Goal: Information Seeking & Learning: Learn about a topic

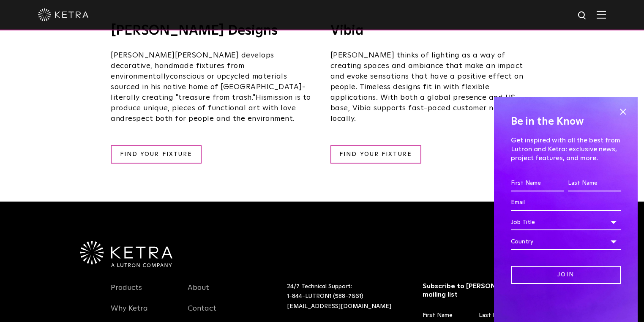
scroll to position [1725, 0]
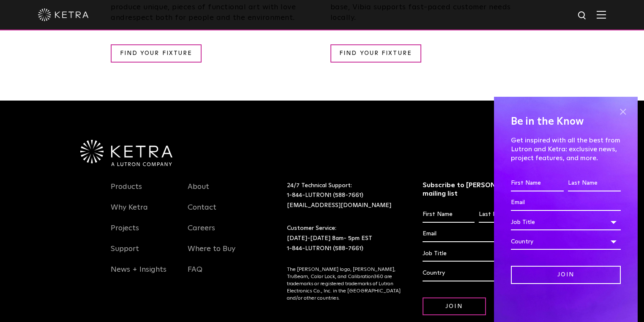
click at [620, 109] on span at bounding box center [623, 111] width 13 height 13
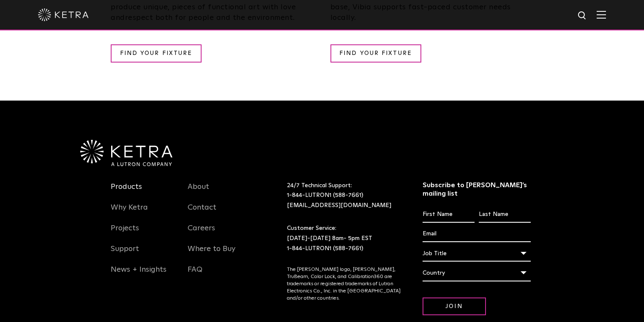
click at [130, 182] on link "Products" at bounding box center [126, 191] width 31 height 19
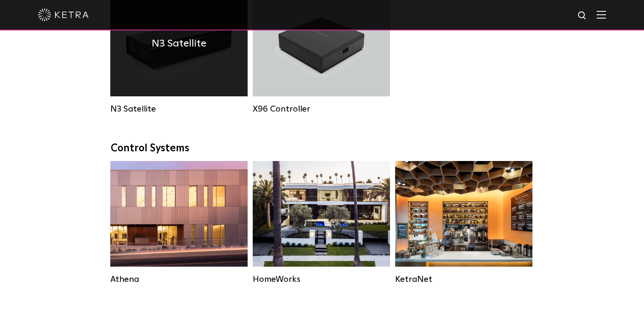
scroll to position [1150, 0]
click at [201, 96] on div "N3 Satellite" at bounding box center [178, 43] width 137 height 106
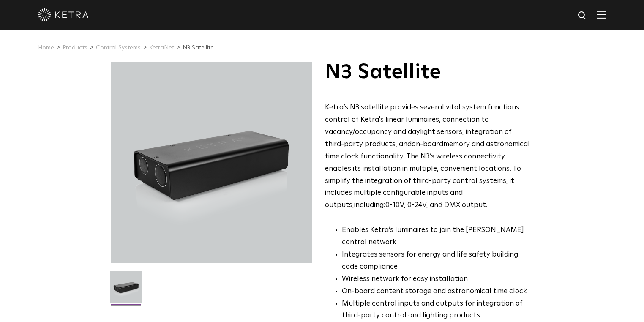
click at [152, 48] on link "KetraNet" at bounding box center [161, 48] width 25 height 6
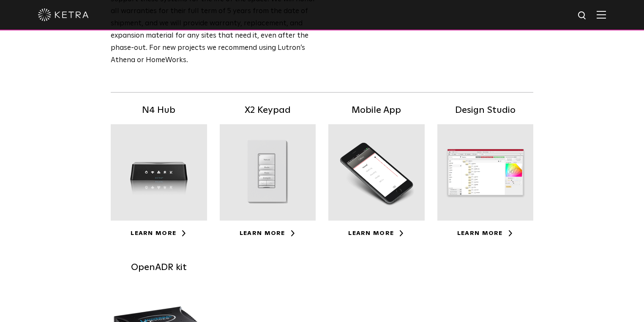
scroll to position [135, 0]
click at [170, 233] on link "Learn More" at bounding box center [159, 233] width 56 height 6
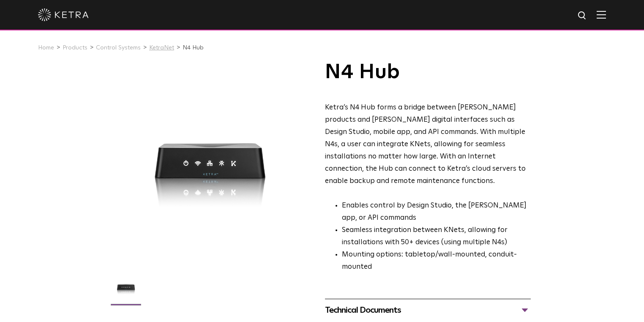
click at [153, 51] on link "KetraNet" at bounding box center [161, 48] width 25 height 6
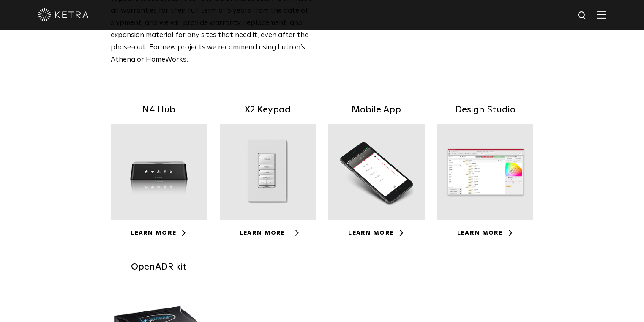
click at [274, 232] on link "Learn More" at bounding box center [268, 233] width 56 height 6
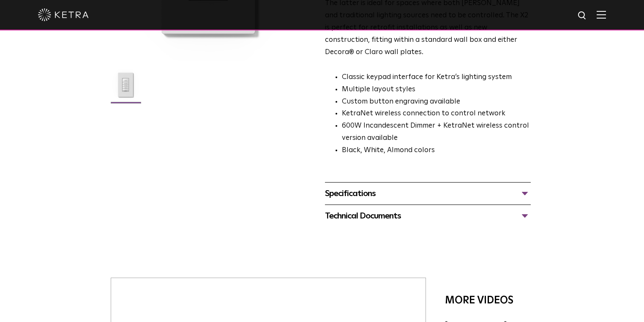
scroll to position [203, 0]
click at [389, 204] on div "Technical Documents X2 Specification Sheet X2 Installation Guide X2 Keypad CAD …" at bounding box center [428, 215] width 206 height 22
click at [389, 186] on div "Specifications" at bounding box center [428, 193] width 206 height 14
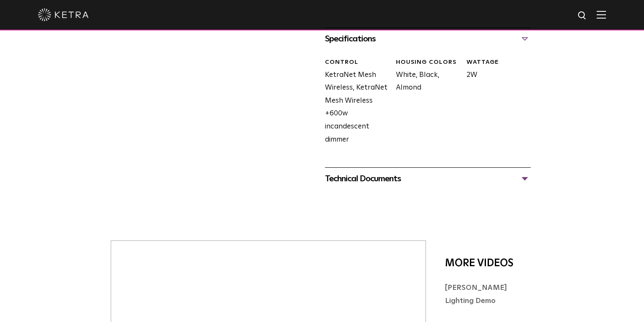
scroll to position [372, 0]
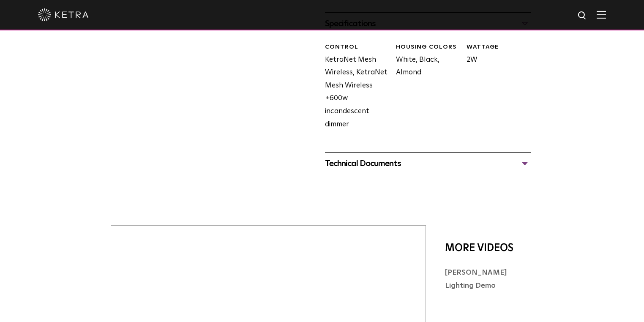
click at [393, 152] on div "Technical Documents X2 Specification Sheet X2 Installation Guide X2 Keypad CAD …" at bounding box center [428, 163] width 206 height 22
drag, startPoint x: 408, startPoint y: 140, endPoint x: 417, endPoint y: 140, distance: 9.3
click at [408, 157] on div "Technical Documents" at bounding box center [428, 164] width 206 height 14
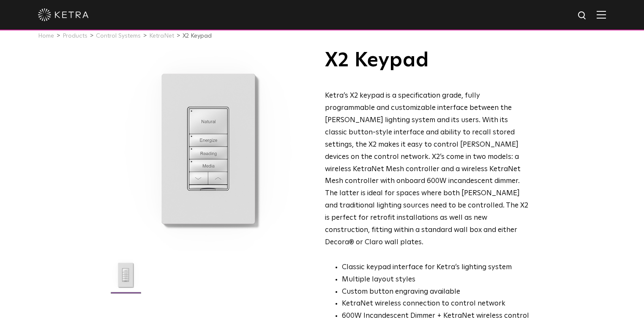
scroll to position [0, 0]
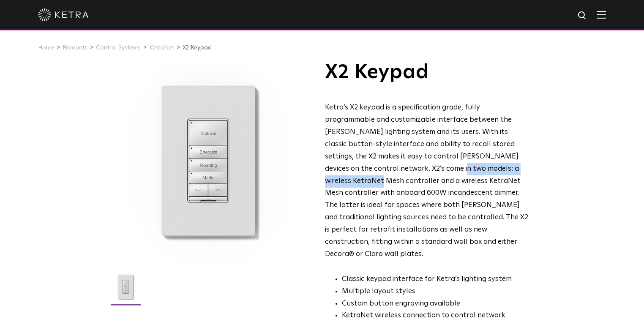
drag, startPoint x: 323, startPoint y: 167, endPoint x: 435, endPoint y: 171, distance: 112.1
copy span "wireless KetraNet Mesh controller"
